Goal: Information Seeking & Learning: Learn about a topic

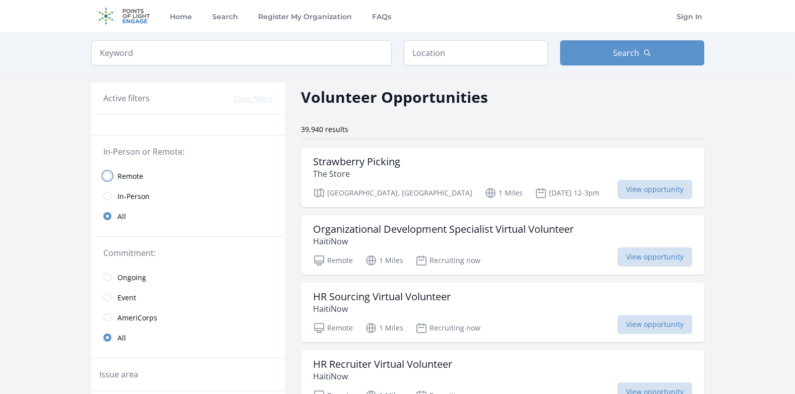
click at [109, 175] on input "radio" at bounding box center [107, 176] width 8 height 8
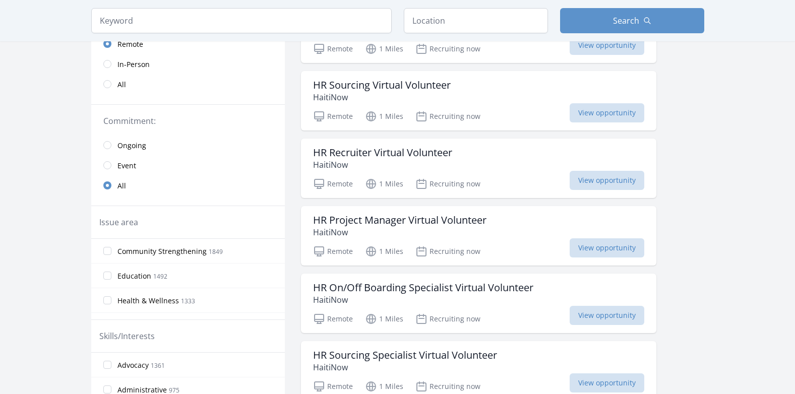
scroll to position [151, 0]
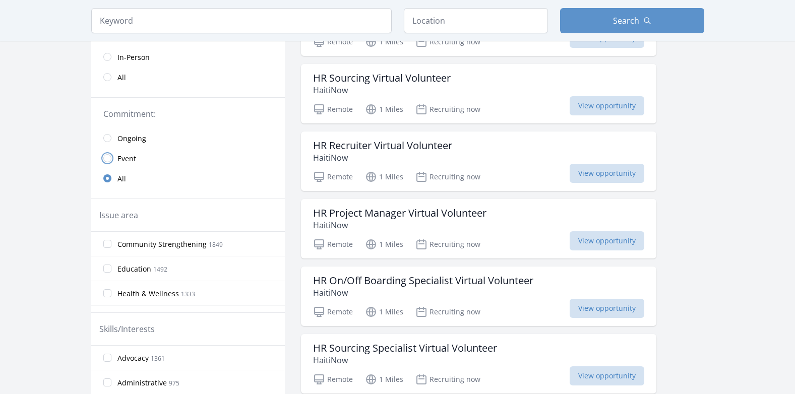
click at [107, 157] on input "radio" at bounding box center [107, 158] width 8 height 8
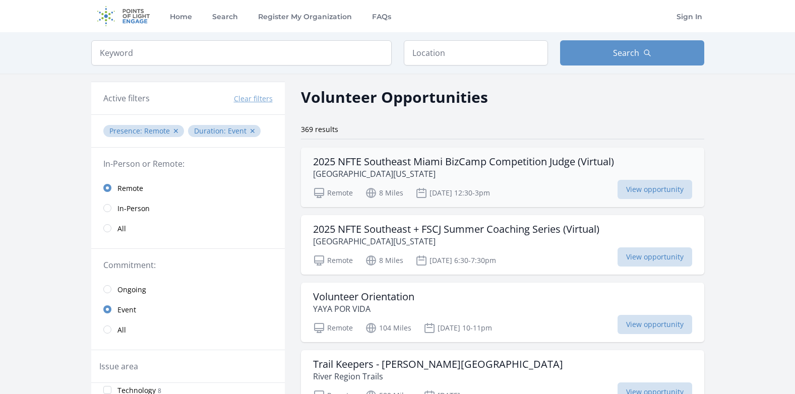
click at [326, 161] on h3 "2025 NFTE Southeast Miami BizCamp Competition Judge (Virtual)" at bounding box center [463, 162] width 301 height 12
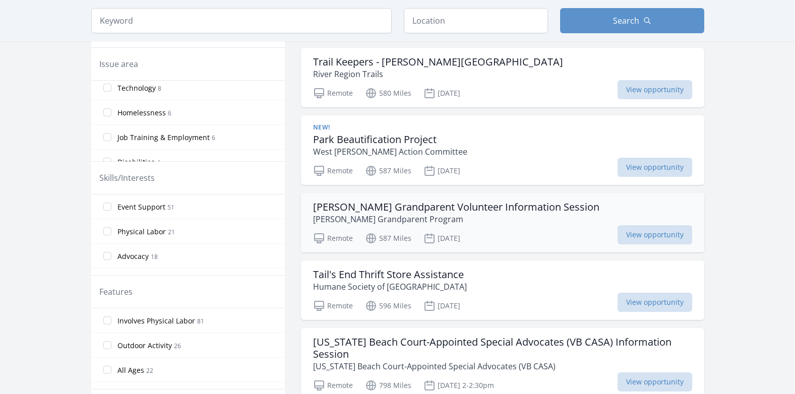
scroll to position [353, 0]
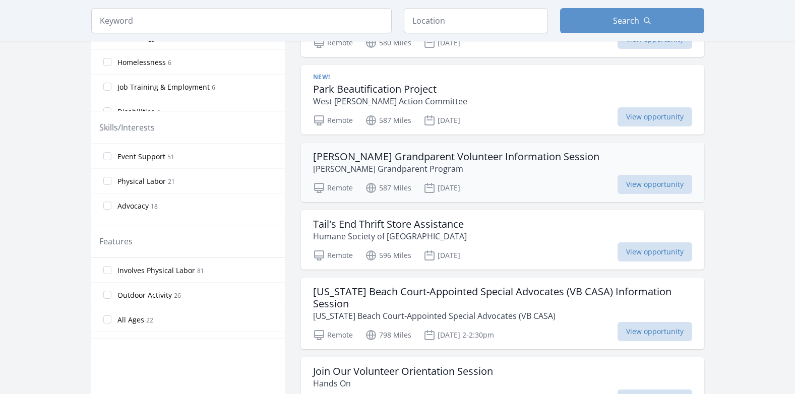
click at [345, 158] on h3 "[PERSON_NAME] Grandparent Volunteer Information Session" at bounding box center [456, 157] width 286 height 12
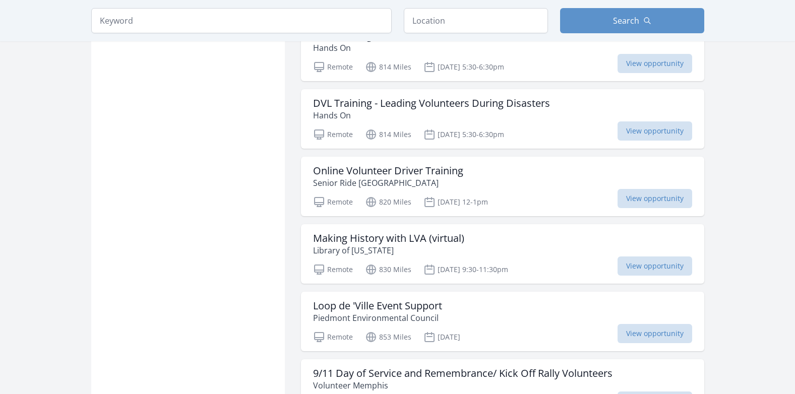
scroll to position [806, 0]
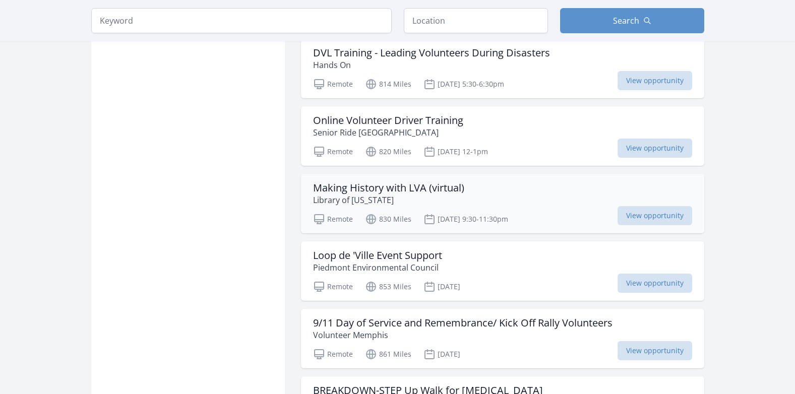
click at [337, 194] on p "Library of [US_STATE]" at bounding box center [388, 200] width 151 height 12
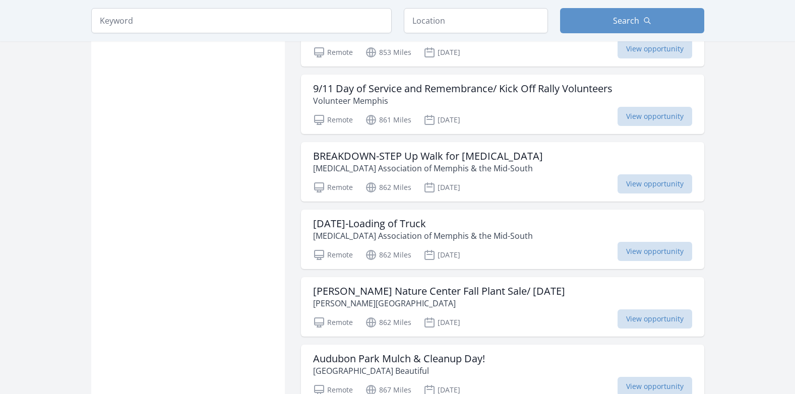
scroll to position [1058, 0]
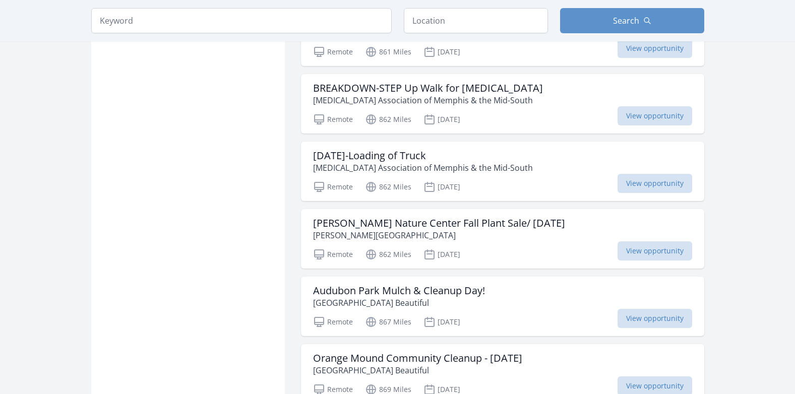
scroll to position [1159, 0]
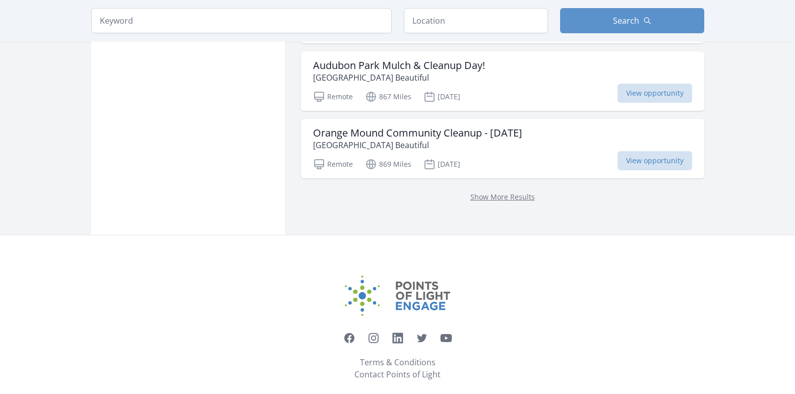
scroll to position [1336, 0]
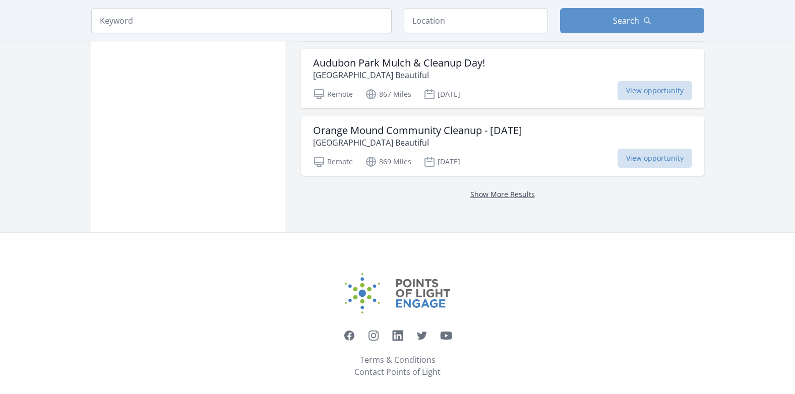
click at [500, 189] on link "Show More Results" at bounding box center [502, 194] width 65 height 10
click at [489, 189] on link "Show More Results" at bounding box center [502, 194] width 65 height 10
click at [487, 189] on link "Show More Results" at bounding box center [502, 194] width 65 height 10
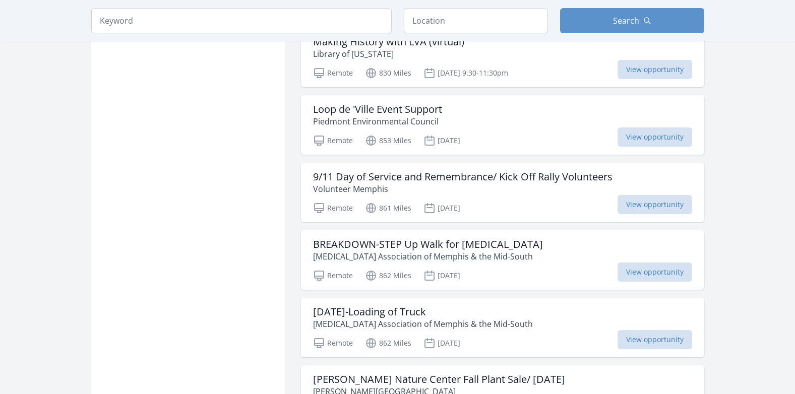
scroll to position [833, 0]
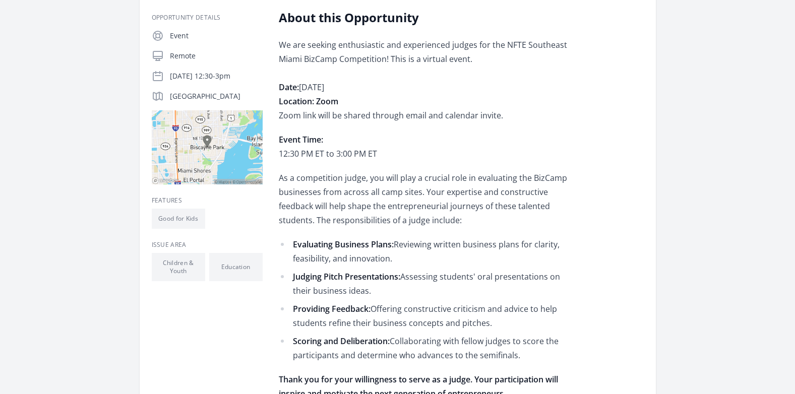
scroll to position [202, 0]
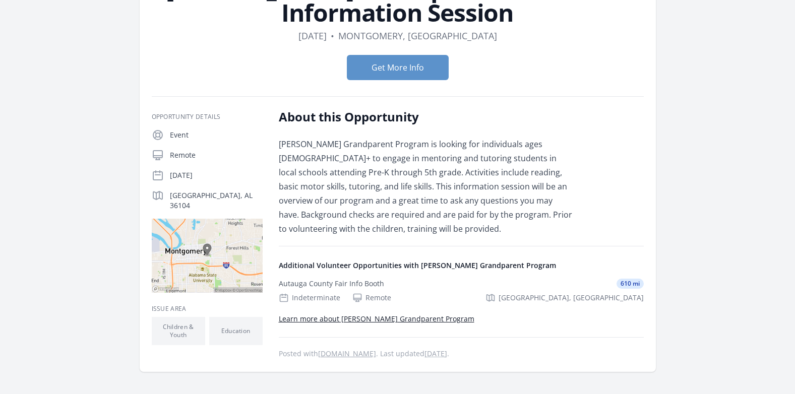
scroll to position [101, 0]
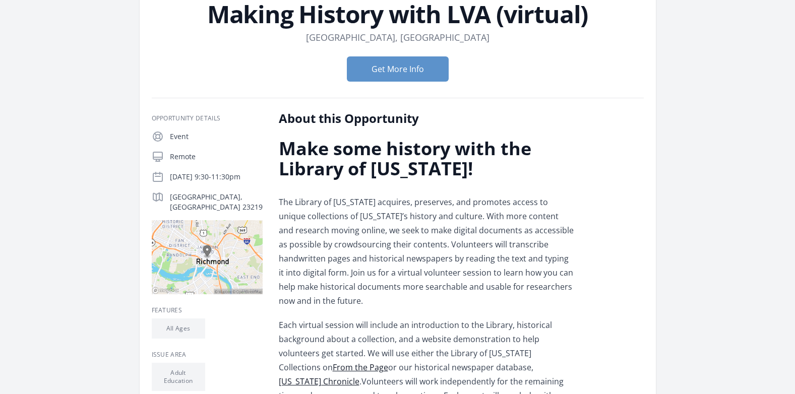
scroll to position [50, 0]
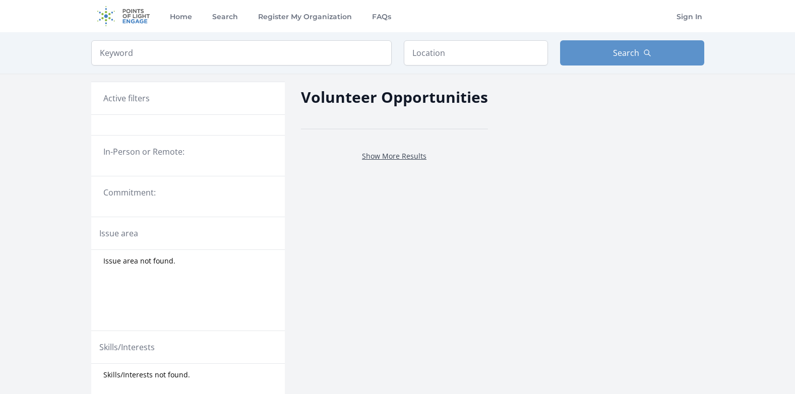
click at [390, 157] on link "Show More Results" at bounding box center [394, 156] width 65 height 10
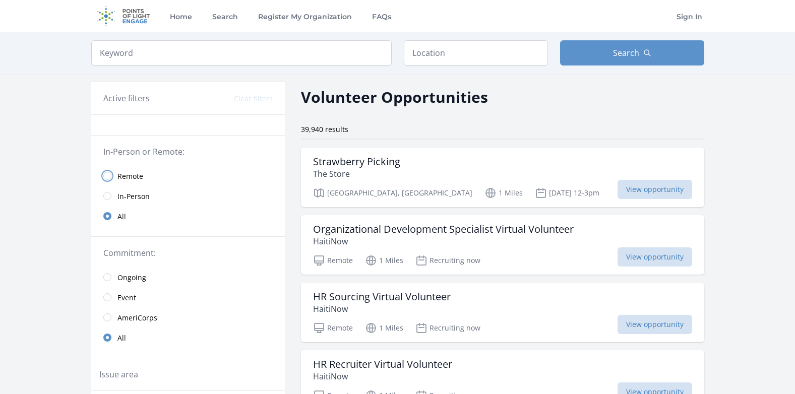
click at [109, 175] on input "radio" at bounding box center [107, 176] width 8 height 8
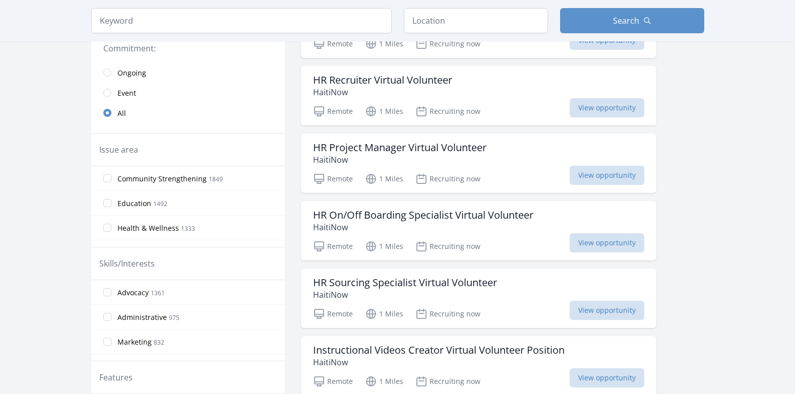
scroll to position [202, 0]
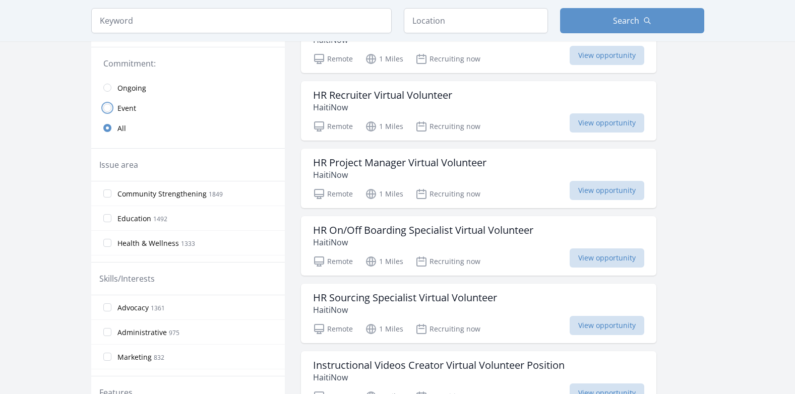
click at [109, 109] on input "radio" at bounding box center [107, 108] width 8 height 8
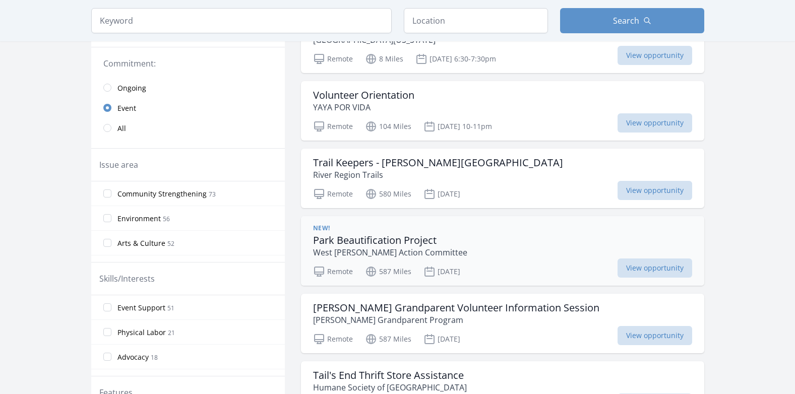
click at [343, 245] on h3 "Park Beautification Project" at bounding box center [390, 240] width 154 height 12
click at [356, 246] on p "West [PERSON_NAME] Action Committee" at bounding box center [390, 252] width 154 height 12
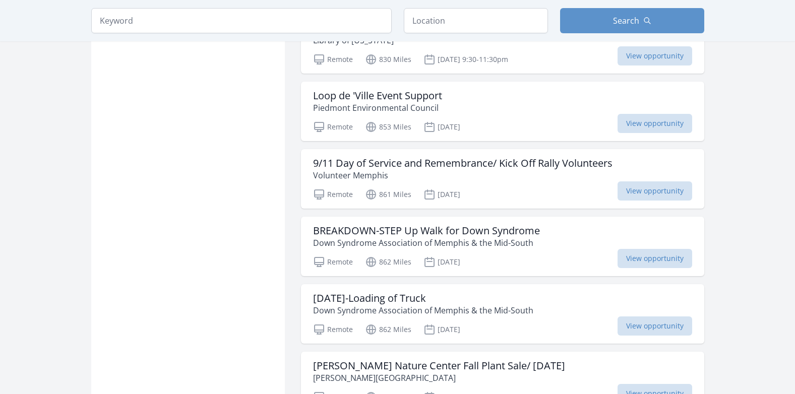
scroll to position [1008, 0]
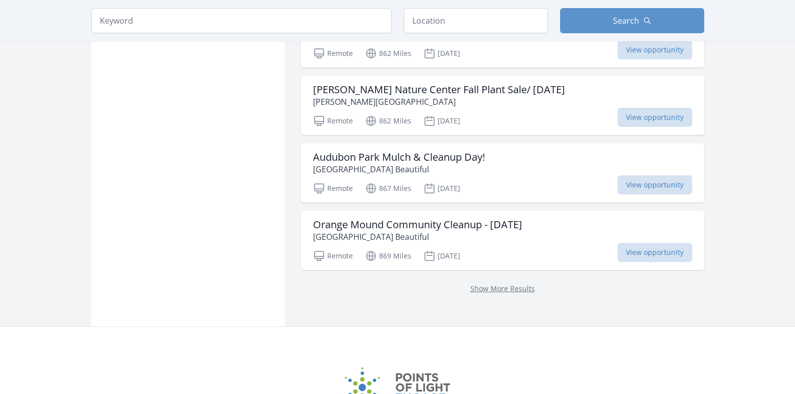
scroll to position [1260, 0]
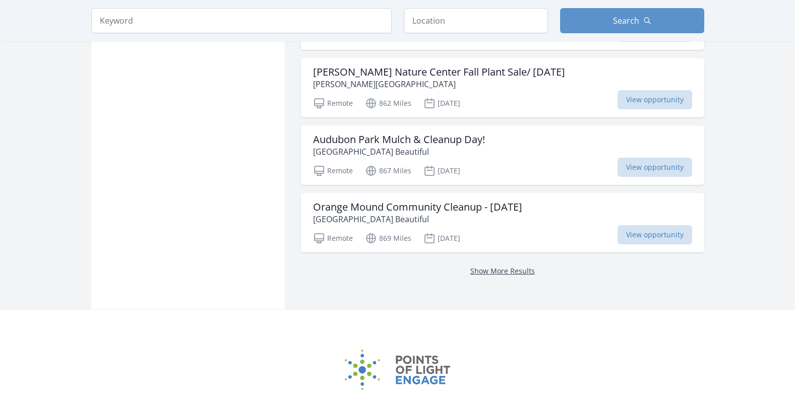
click at [504, 266] on link "Show More Results" at bounding box center [502, 271] width 65 height 10
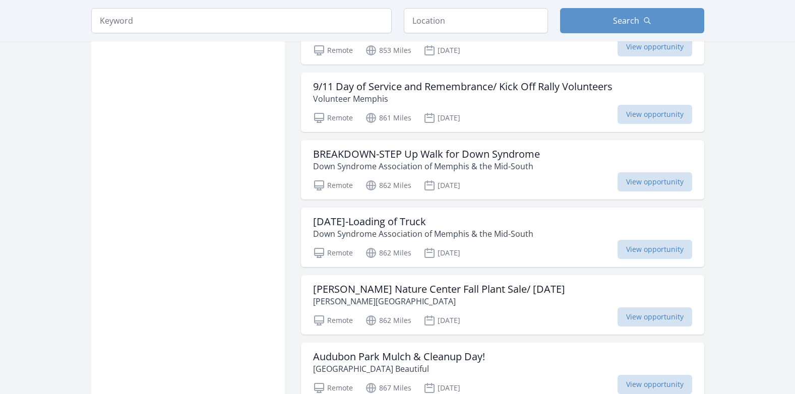
scroll to position [857, 0]
